Goal: Task Accomplishment & Management: Use online tool/utility

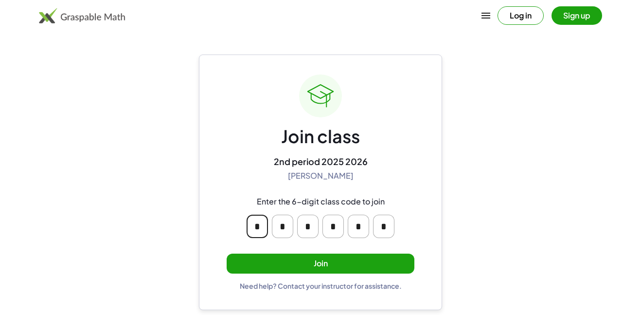
click at [258, 227] on input "*" at bounding box center [257, 225] width 21 height 23
click at [266, 227] on input "*" at bounding box center [257, 225] width 21 height 23
click at [378, 169] on div "Join class 2nd period 2025 2026 [PERSON_NAME] Enter the 6-digit class code to j…" at bounding box center [321, 181] width 188 height 215
click at [341, 269] on button "Join" at bounding box center [321, 263] width 188 height 20
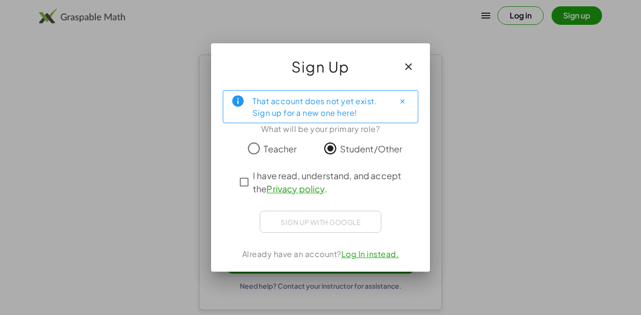
click at [400, 99] on icon "Close" at bounding box center [402, 101] width 7 height 7
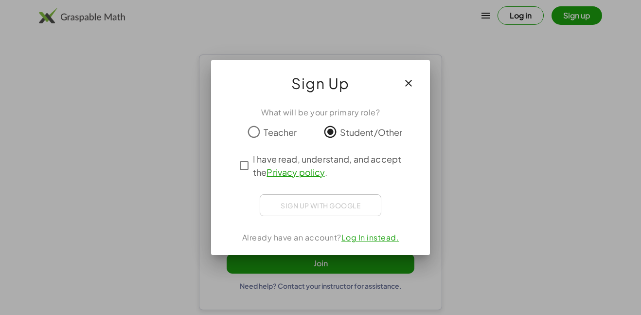
click at [325, 208] on div "Sign up with Google Sign in with Google Sign in with Google. Opens in new tab" at bounding box center [321, 205] width 122 height 22
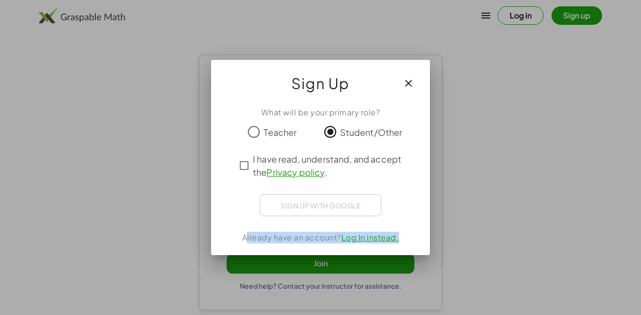
click at [325, 208] on div "Sign up with Google Sign in with Google Sign in with Google. Opens in new tab" at bounding box center [321, 205] width 122 height 22
click at [406, 226] on div "What will be your primary role? Teacher Student/Other I have read, understand, …" at bounding box center [320, 177] width 219 height 156
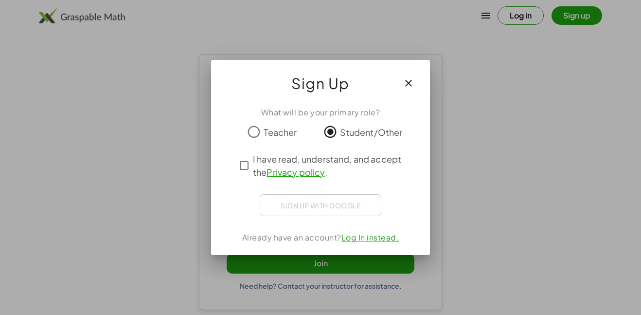
click at [414, 93] on button "button" at bounding box center [408, 82] width 23 height 23
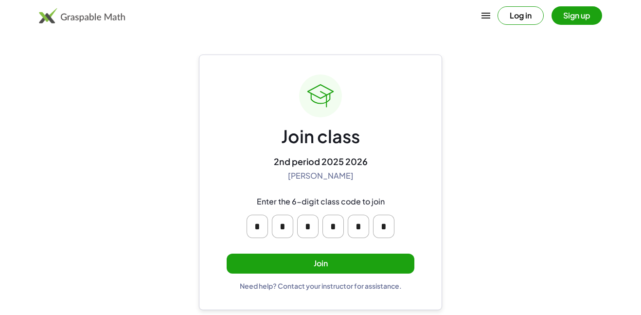
click at [371, 257] on button "Join" at bounding box center [321, 263] width 188 height 20
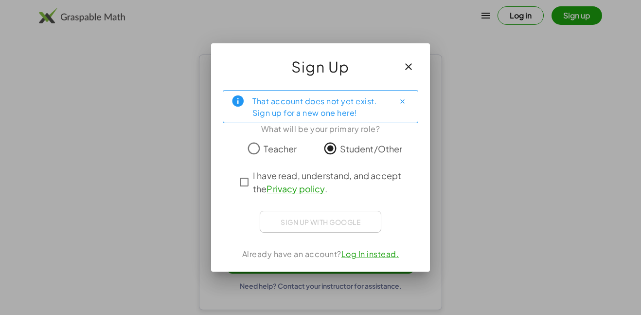
click at [371, 258] on link "Log In instead." at bounding box center [370, 254] width 58 height 10
click at [302, 191] on link "Privacy policy" at bounding box center [296, 188] width 58 height 11
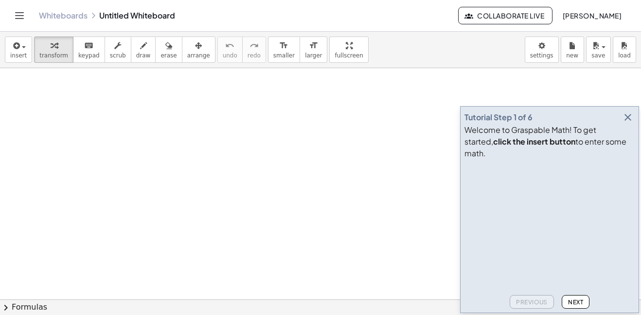
click at [567, 302] on button "Next" at bounding box center [576, 302] width 28 height 14
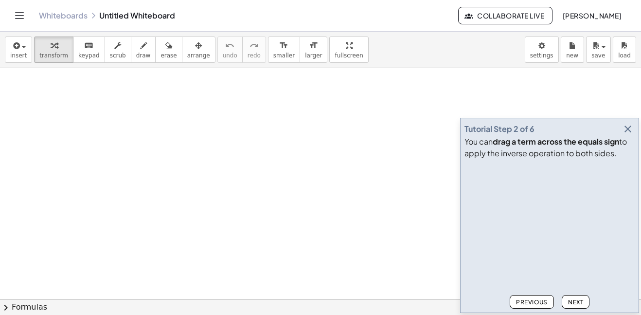
click at [567, 302] on button "Next" at bounding box center [576, 302] width 28 height 14
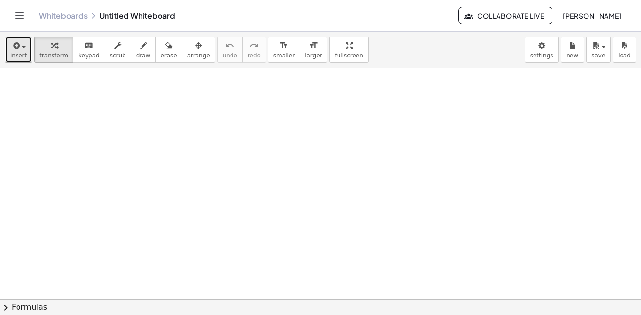
click at [27, 50] on button "insert" at bounding box center [18, 49] width 27 height 26
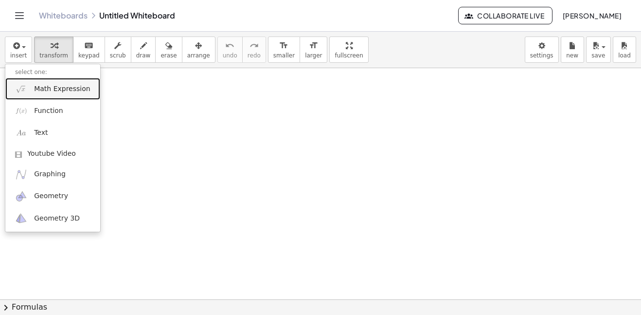
click at [44, 93] on span "Math Expression" at bounding box center [62, 89] width 56 height 10
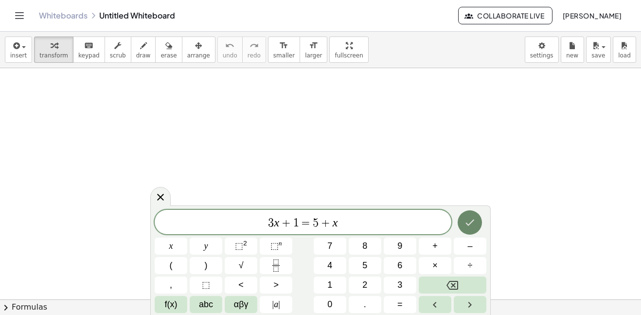
click at [473, 221] on icon "Done" at bounding box center [470, 222] width 12 height 12
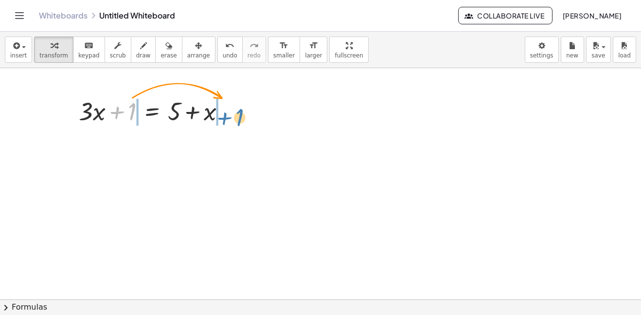
drag, startPoint x: 130, startPoint y: 110, endPoint x: 239, endPoint y: 116, distance: 108.6
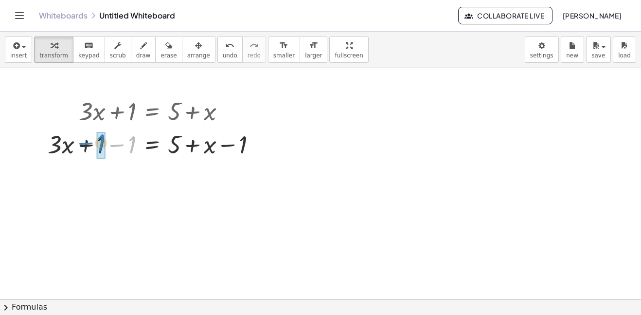
drag, startPoint x: 132, startPoint y: 147, endPoint x: 100, endPoint y: 145, distance: 31.7
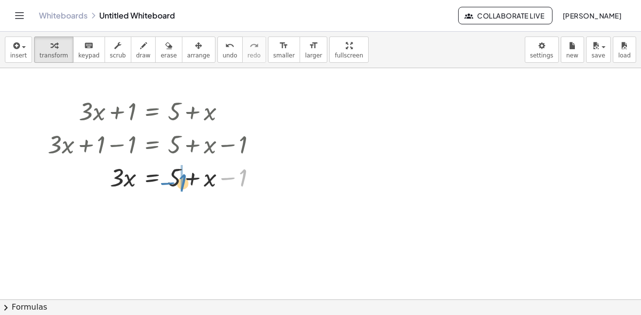
drag, startPoint x: 241, startPoint y: 177, endPoint x: 181, endPoint y: 182, distance: 60.5
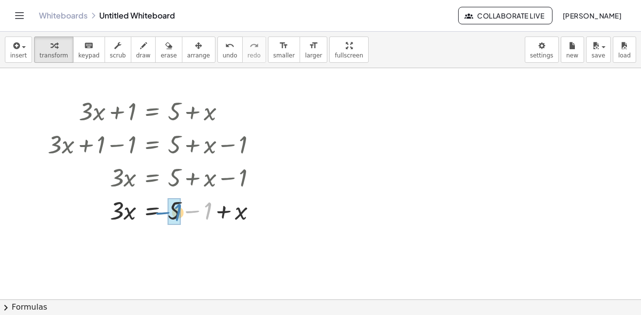
drag, startPoint x: 207, startPoint y: 207, endPoint x: 176, endPoint y: 208, distance: 31.2
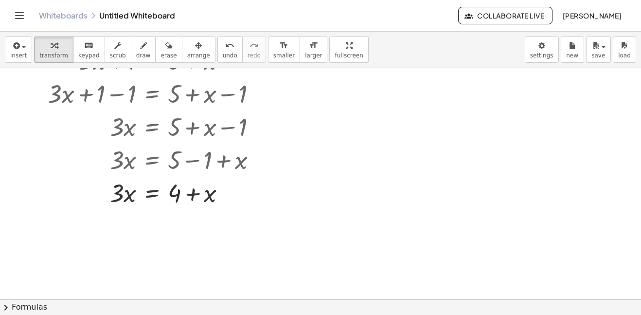
scroll to position [51, 0]
drag, startPoint x: 217, startPoint y: 196, endPoint x: 140, endPoint y: 209, distance: 78.9
click at [140, 209] on div "+ · 3 · x + 1 = + 5 + x + · 3 · x + 1 − 1 = + 5 + x − 1 + · 3 · x + 0 = + 5 + x…" at bounding box center [152, 125] width 238 height 170
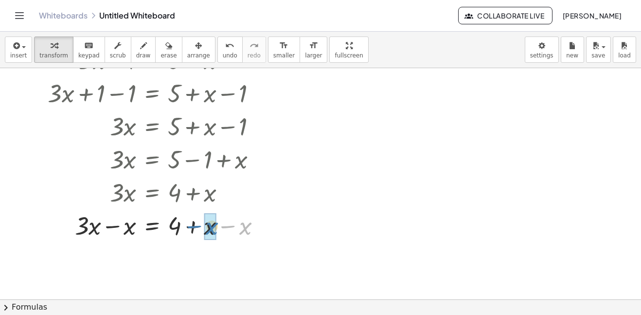
drag, startPoint x: 244, startPoint y: 232, endPoint x: 210, endPoint y: 232, distance: 34.0
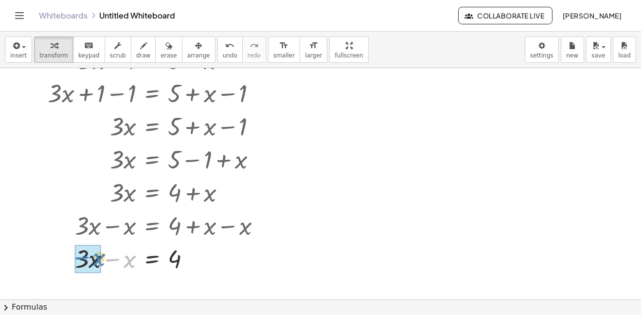
drag, startPoint x: 130, startPoint y: 260, endPoint x: 99, endPoint y: 258, distance: 30.7
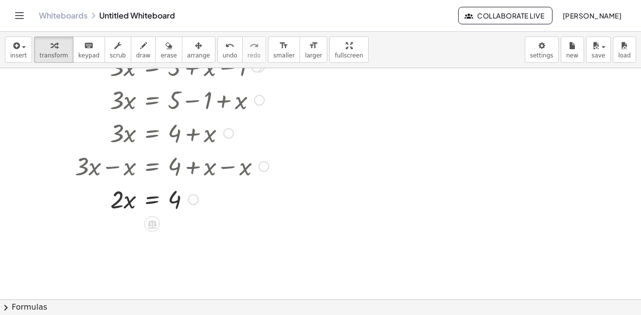
scroll to position [127, 0]
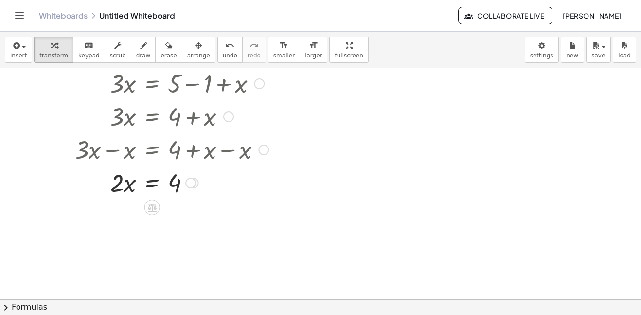
click at [124, 185] on div at bounding box center [158, 181] width 231 height 33
drag, startPoint x: 191, startPoint y: 184, endPoint x: 191, endPoint y: 193, distance: 8.3
click at [152, 189] on div "· x = 4 · 2" at bounding box center [152, 189] width 0 height 0
click at [149, 204] on icon at bounding box center [152, 207] width 9 height 8
click at [169, 207] on span "÷" at bounding box center [171, 207] width 5 height 14
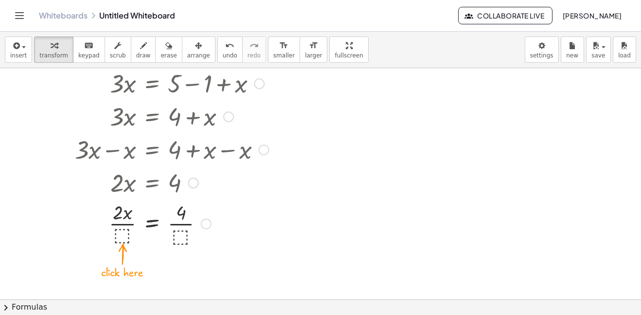
click at [127, 233] on div at bounding box center [158, 222] width 231 height 49
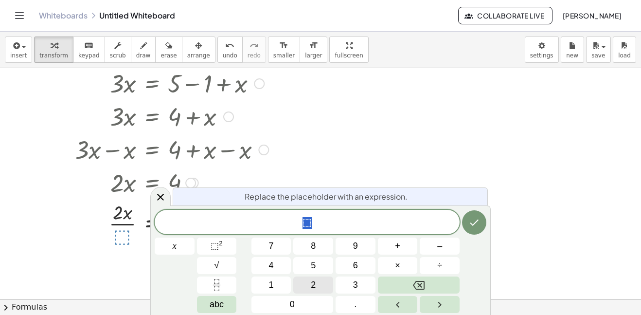
click at [325, 284] on button "2" at bounding box center [313, 284] width 40 height 17
click at [470, 221] on icon "Done" at bounding box center [474, 222] width 12 height 12
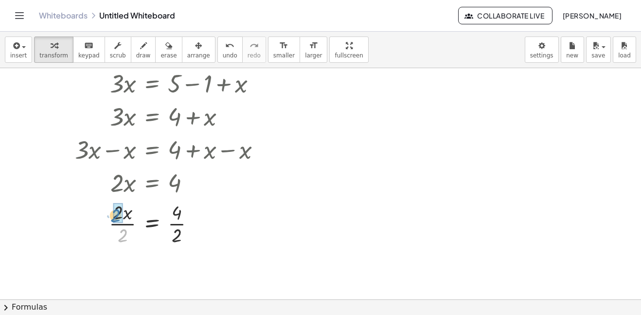
drag, startPoint x: 125, startPoint y: 232, endPoint x: 118, endPoint y: 211, distance: 22.1
drag, startPoint x: 176, startPoint y: 234, endPoint x: 101, endPoint y: 139, distance: 121.2
click at [176, 231] on div at bounding box center [158, 222] width 231 height 49
click at [200, 250] on div at bounding box center [320, 172] width 641 height 462
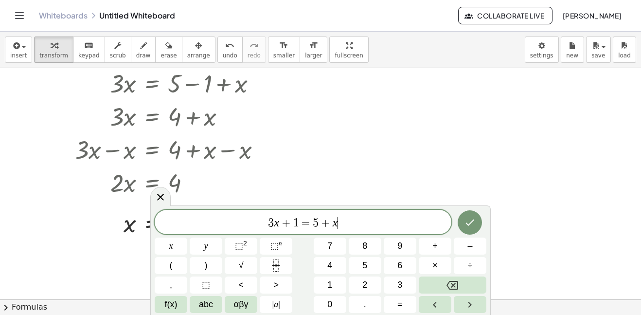
scroll to position [1, 0]
click at [413, 195] on div at bounding box center [320, 172] width 641 height 462
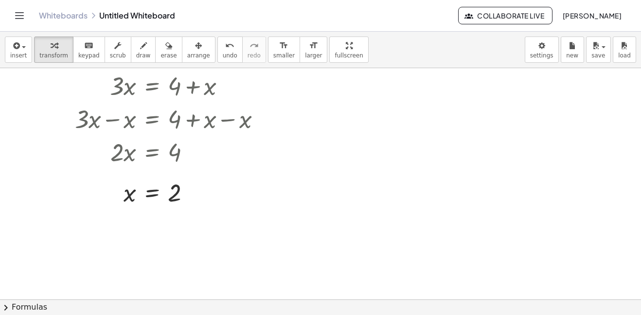
scroll to position [157, 0]
click at [160, 47] on div "button" at bounding box center [168, 45] width 16 height 12
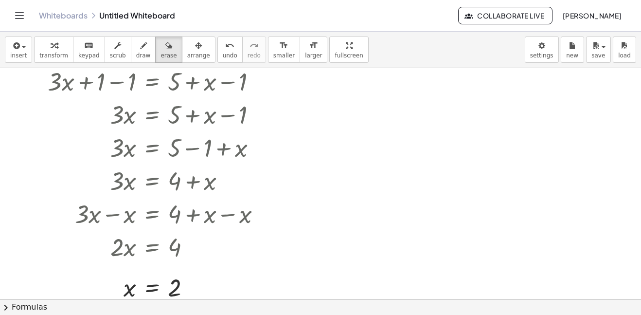
scroll to position [66, 0]
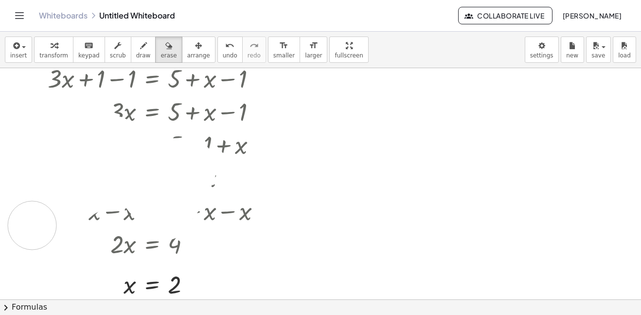
drag, startPoint x: 114, startPoint y: 140, endPoint x: 235, endPoint y: 137, distance: 121.1
click at [235, 137] on div at bounding box center [320, 233] width 641 height 462
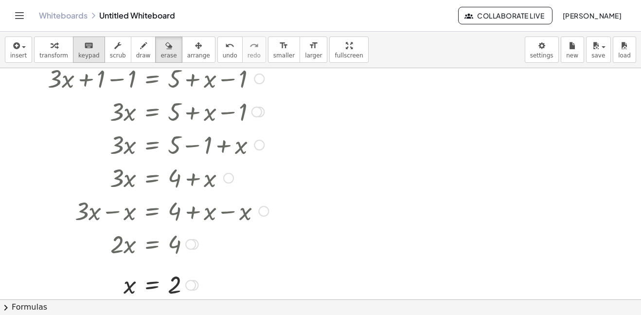
click at [85, 45] on icon "keyboard" at bounding box center [88, 46] width 9 height 12
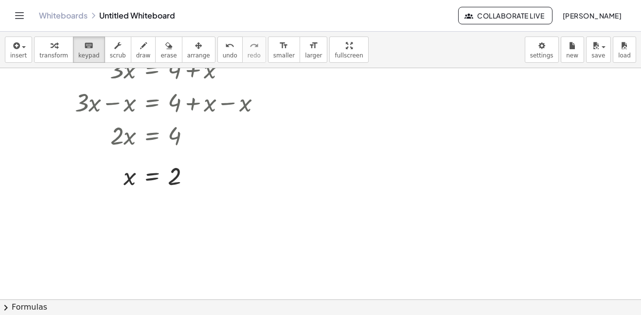
scroll to position [174, 0]
click at [193, 178] on div at bounding box center [190, 177] width 11 height 11
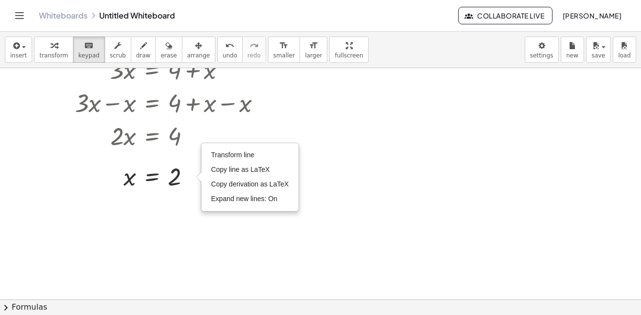
click at [152, 251] on div at bounding box center [320, 125] width 641 height 462
